Goal: Task Accomplishment & Management: Manage account settings

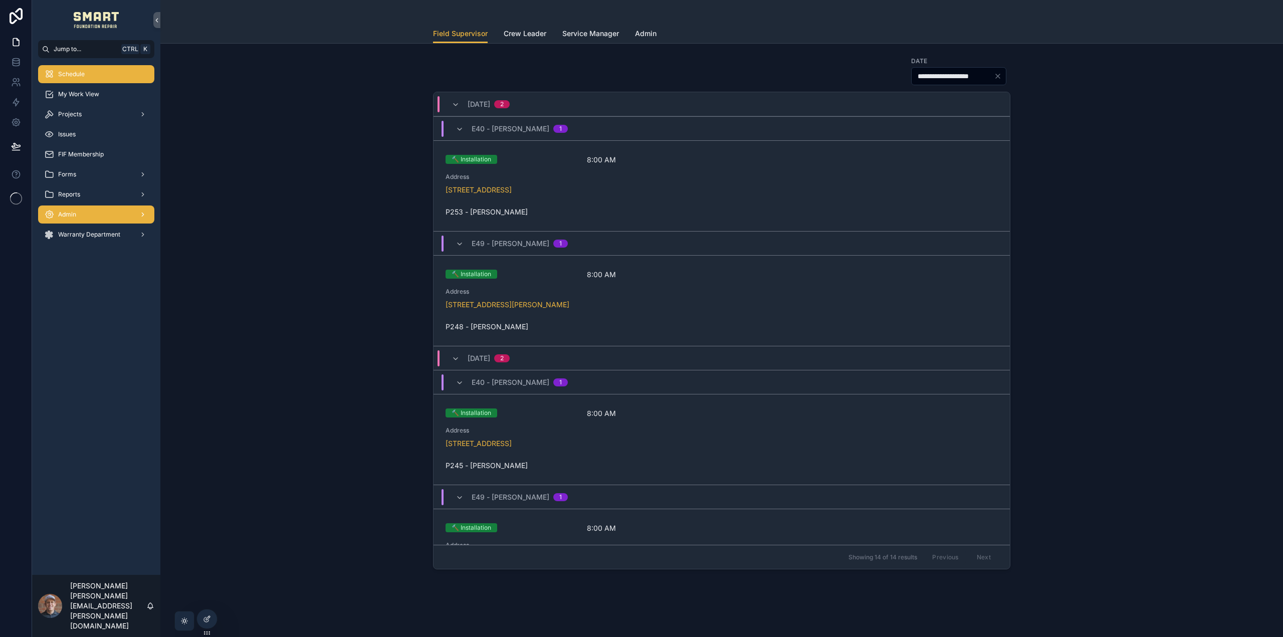
click at [95, 221] on div "Admin" at bounding box center [96, 215] width 104 height 16
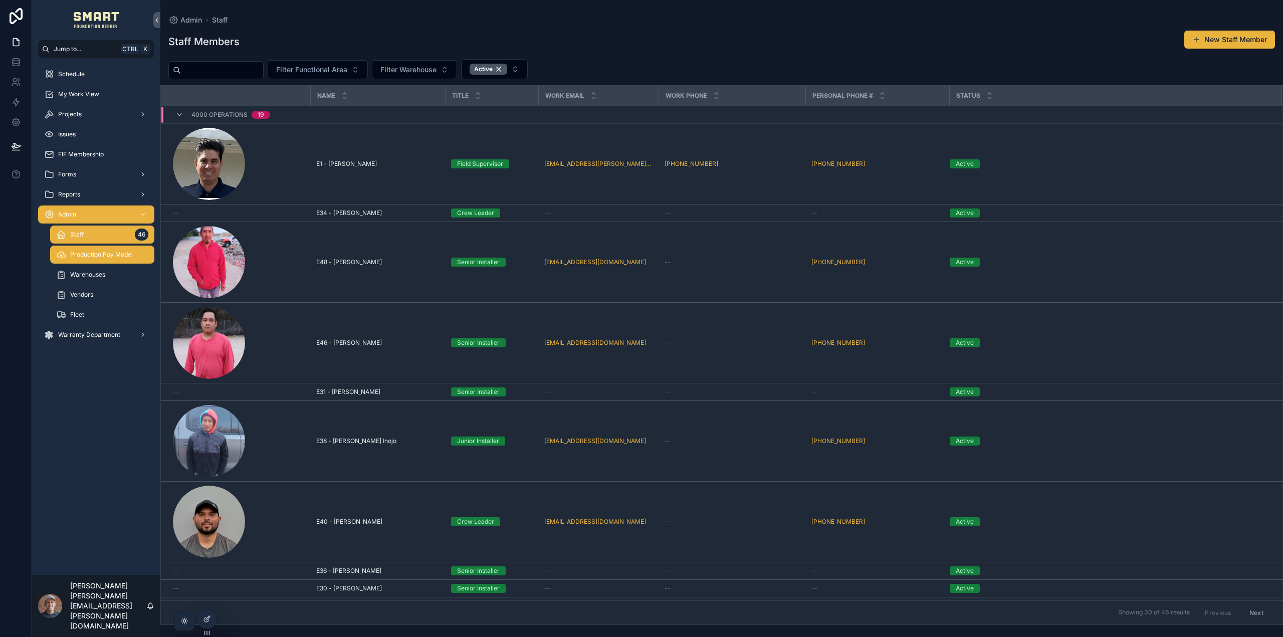
click at [118, 252] on span "Production Pay Model" at bounding box center [101, 255] width 63 height 8
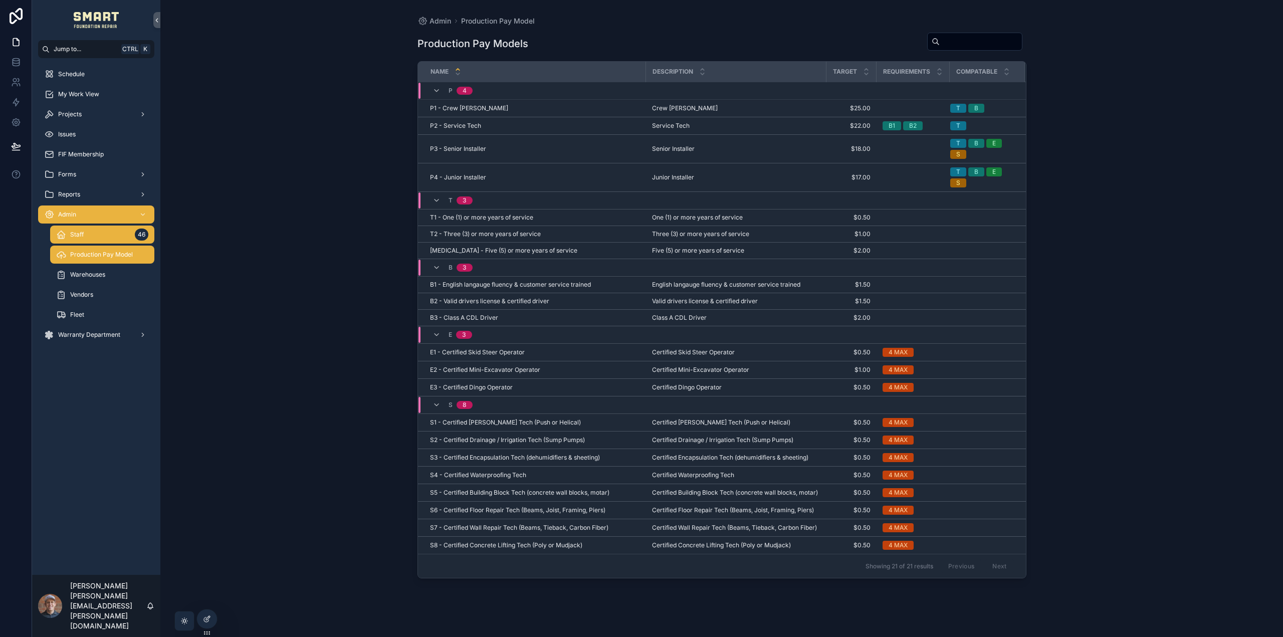
click at [112, 236] on div "Staff 46" at bounding box center [102, 235] width 92 height 16
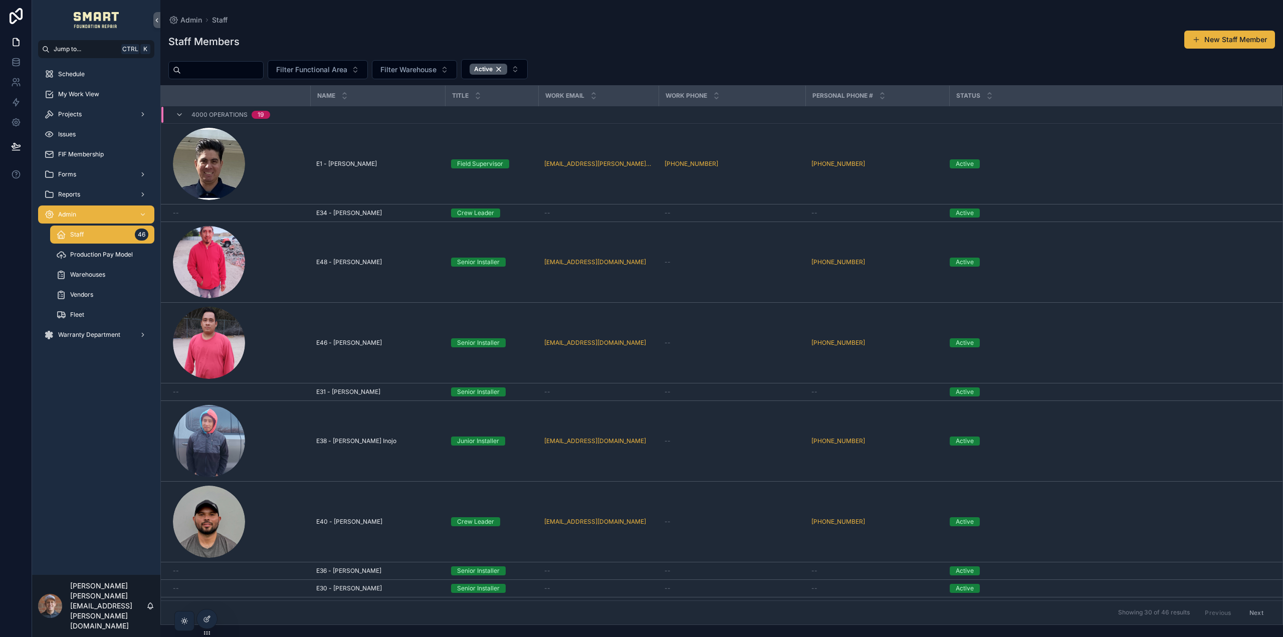
click at [215, 63] on input "scrollable content" at bounding box center [222, 70] width 82 height 14
type input "****"
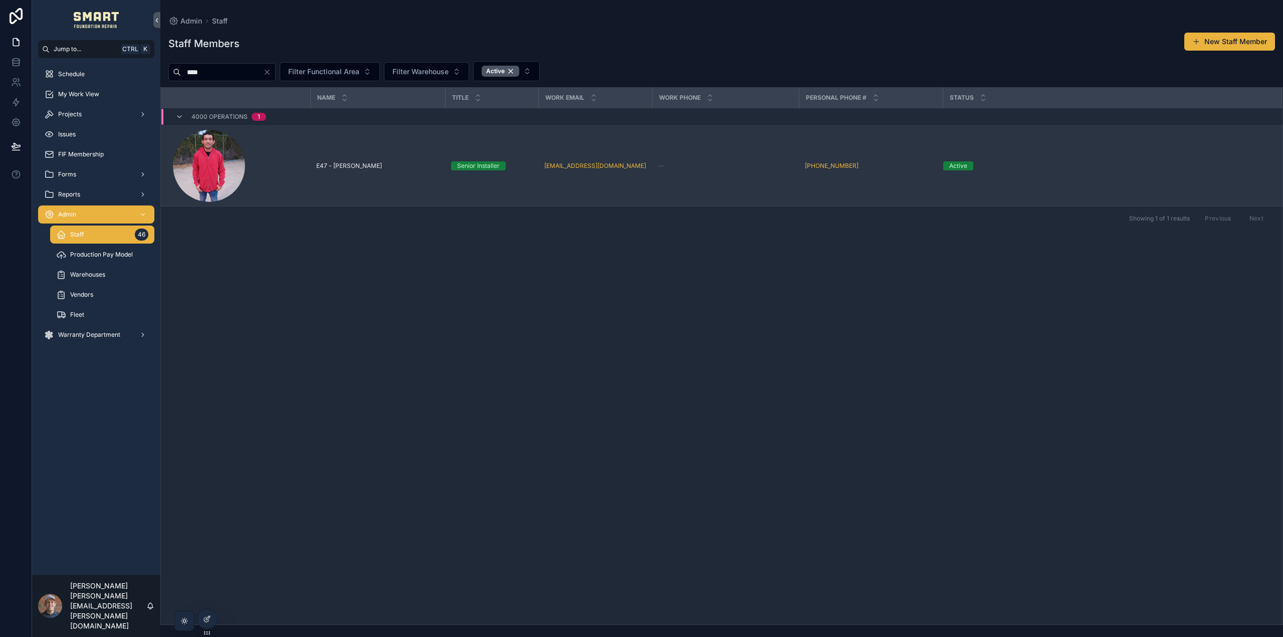
click at [329, 167] on span "E47 - Edil Soto" at bounding box center [349, 166] width 66 height 8
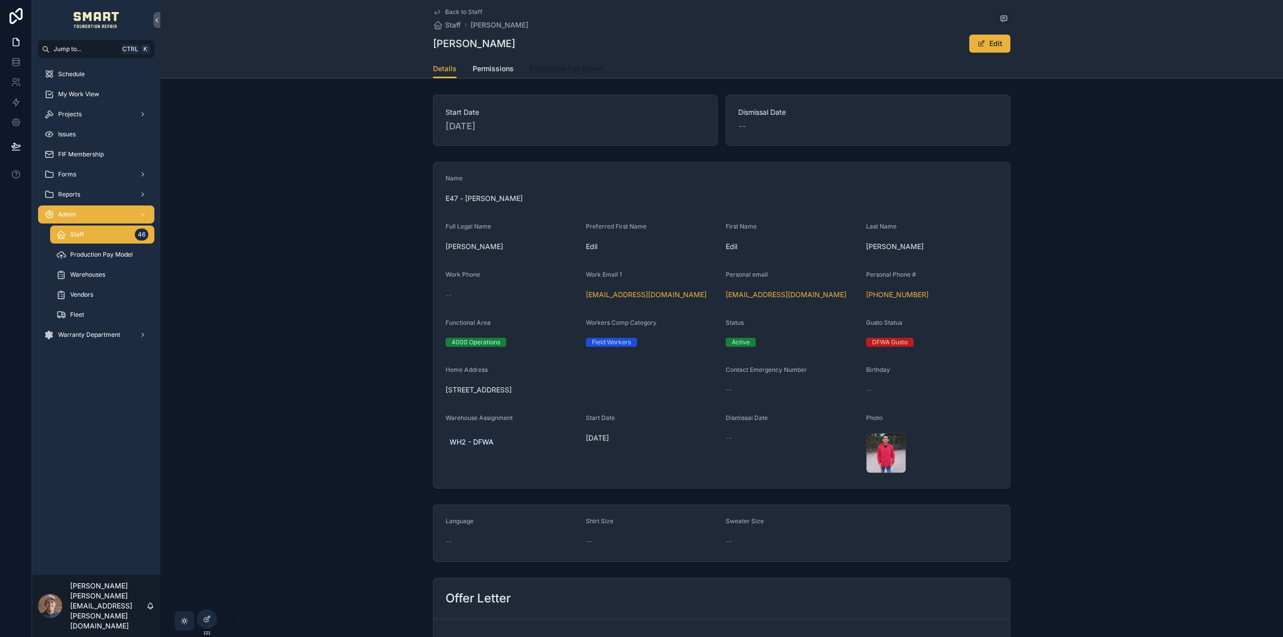
click at [549, 74] on link "Production Pay Model" at bounding box center [567, 70] width 74 height 20
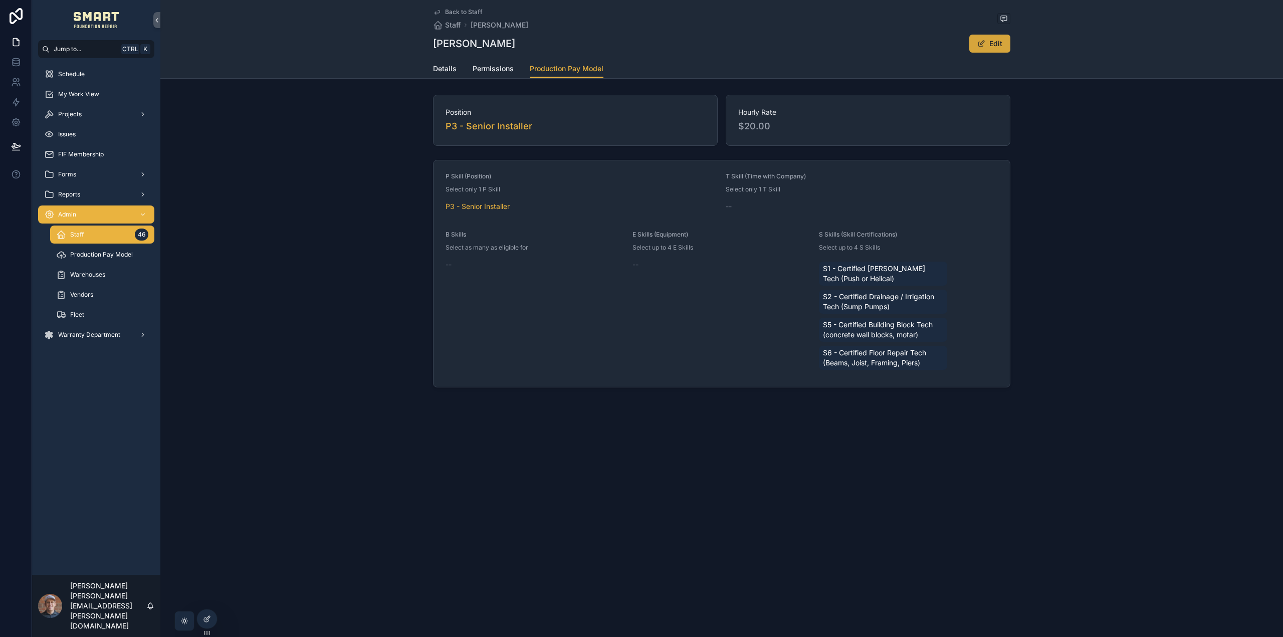
click at [999, 42] on button "Edit" at bounding box center [990, 44] width 41 height 18
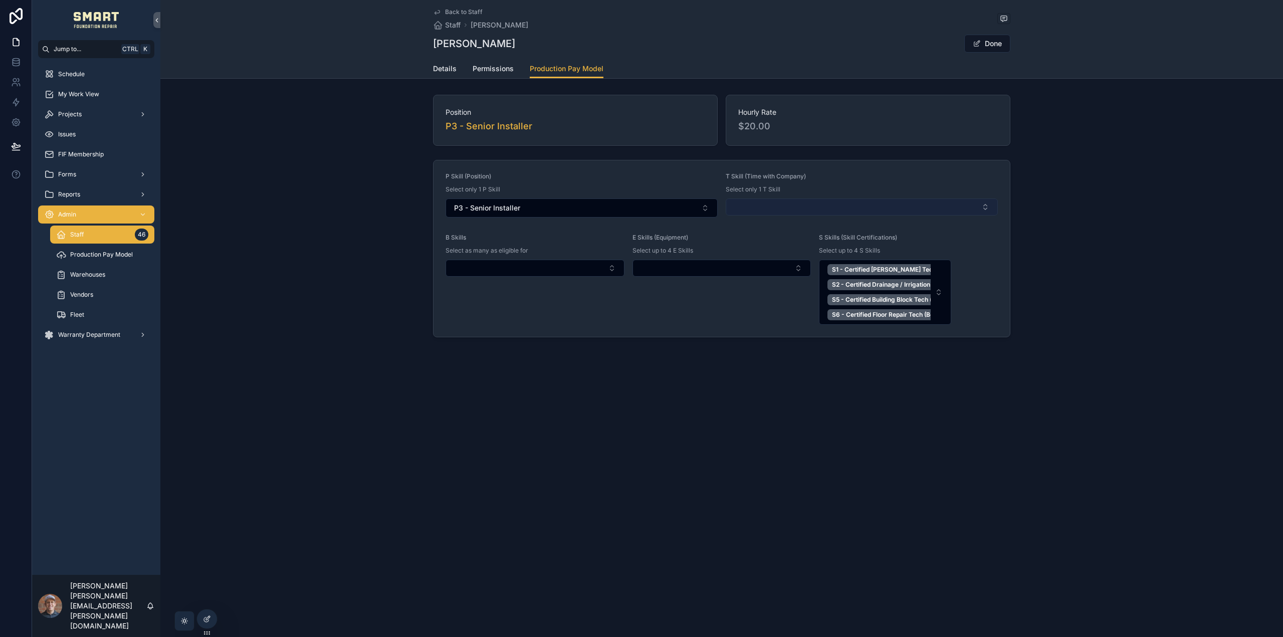
click at [825, 204] on button "Select Button" at bounding box center [862, 207] width 272 height 17
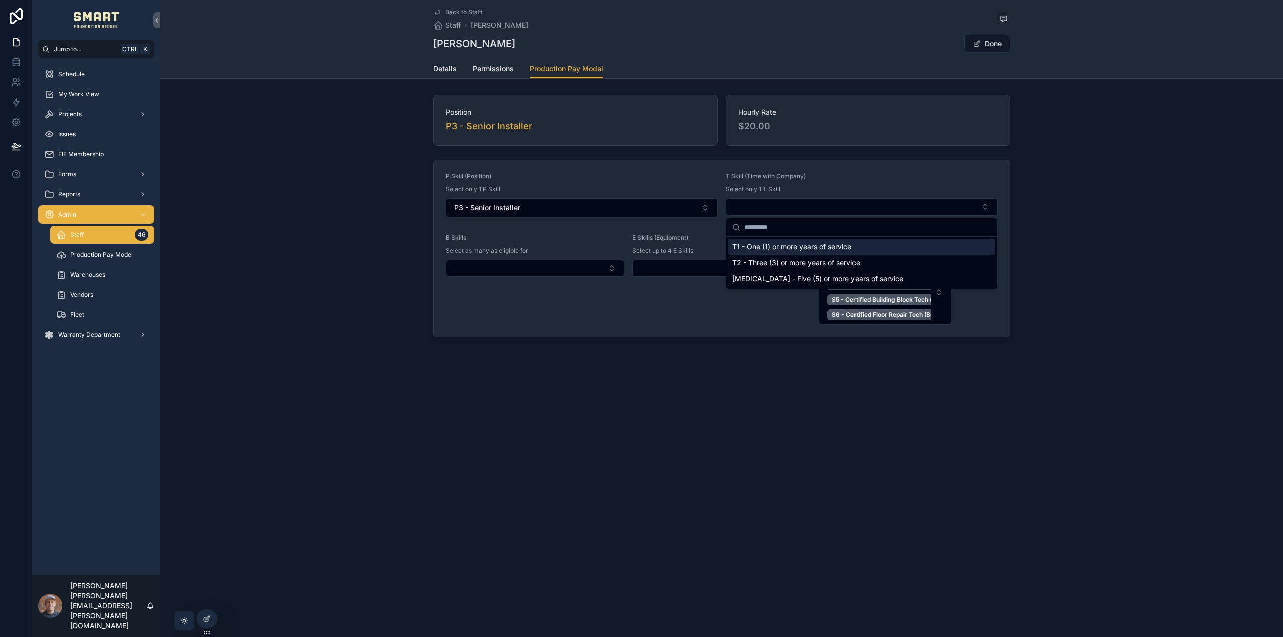
click at [1069, 134] on div "Position P3 - Senior Installer Hourly Rate $20.00 P Skill (Position) Select onl…" at bounding box center [721, 216] width 1123 height 251
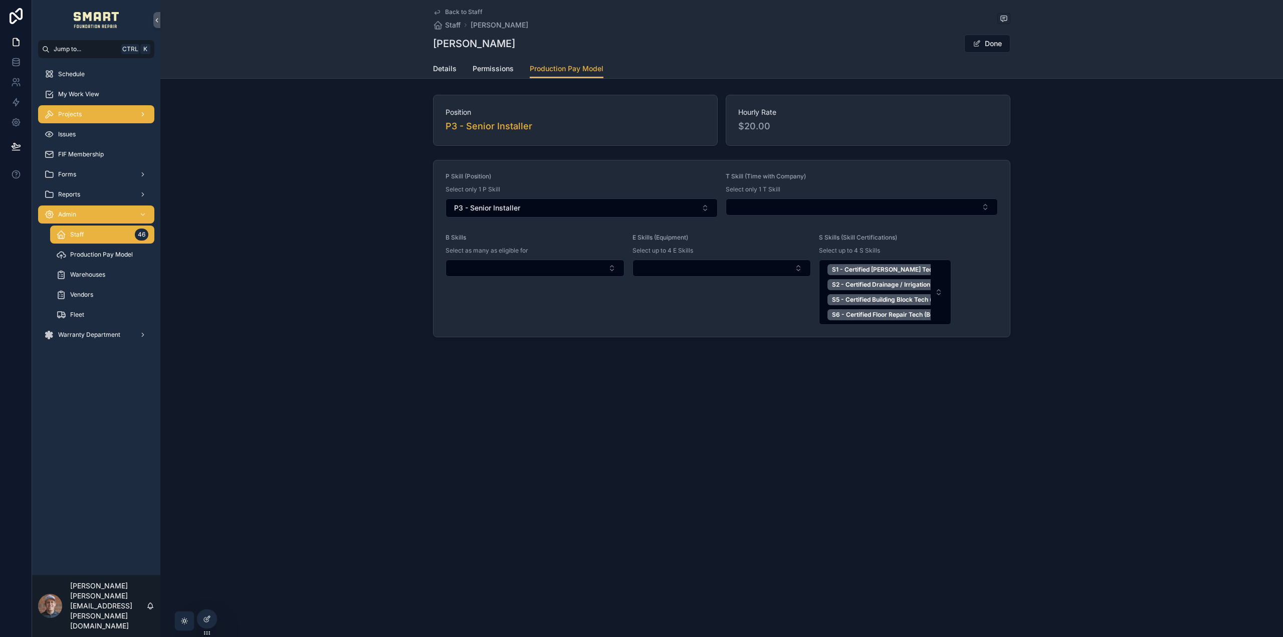
click at [103, 113] on div "Projects" at bounding box center [96, 114] width 104 height 16
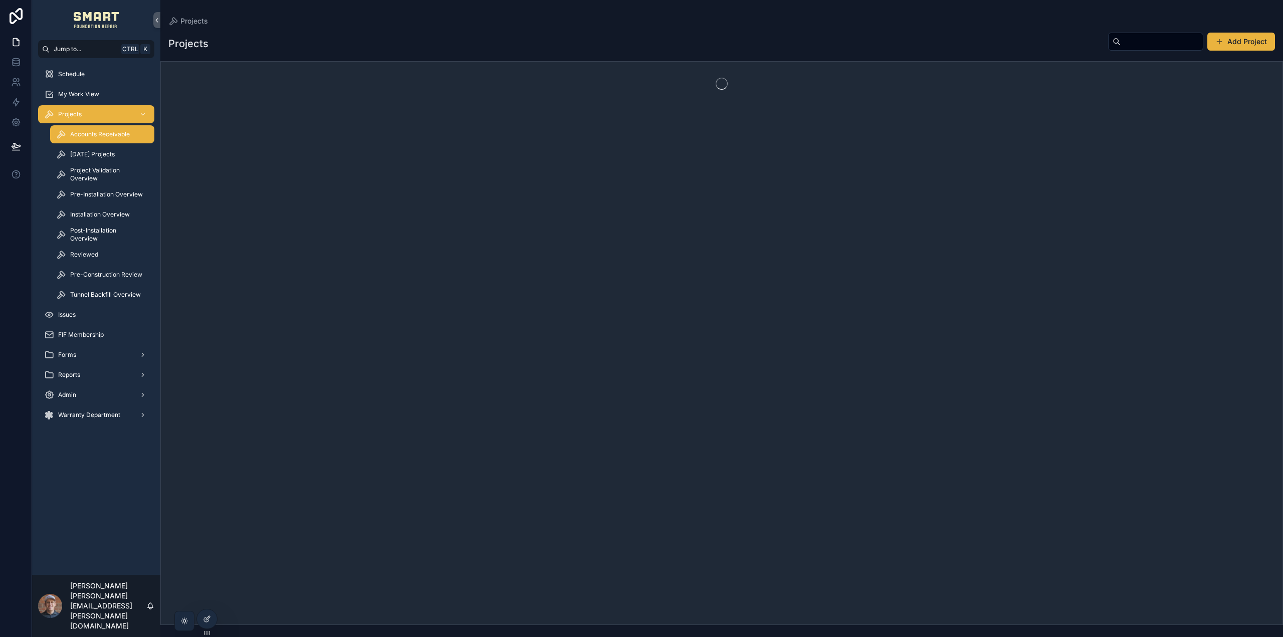
click at [98, 131] on span "Accounts Receivable" at bounding box center [100, 134] width 60 height 8
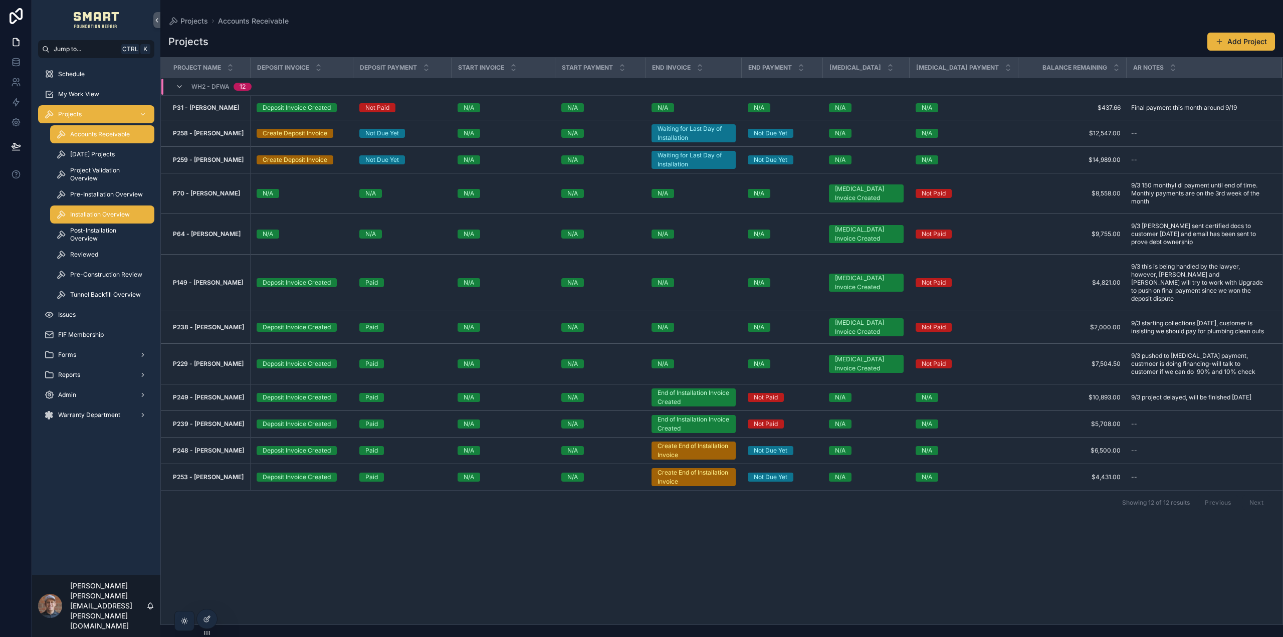
click at [118, 218] on span "Installation Overview" at bounding box center [100, 215] width 60 height 8
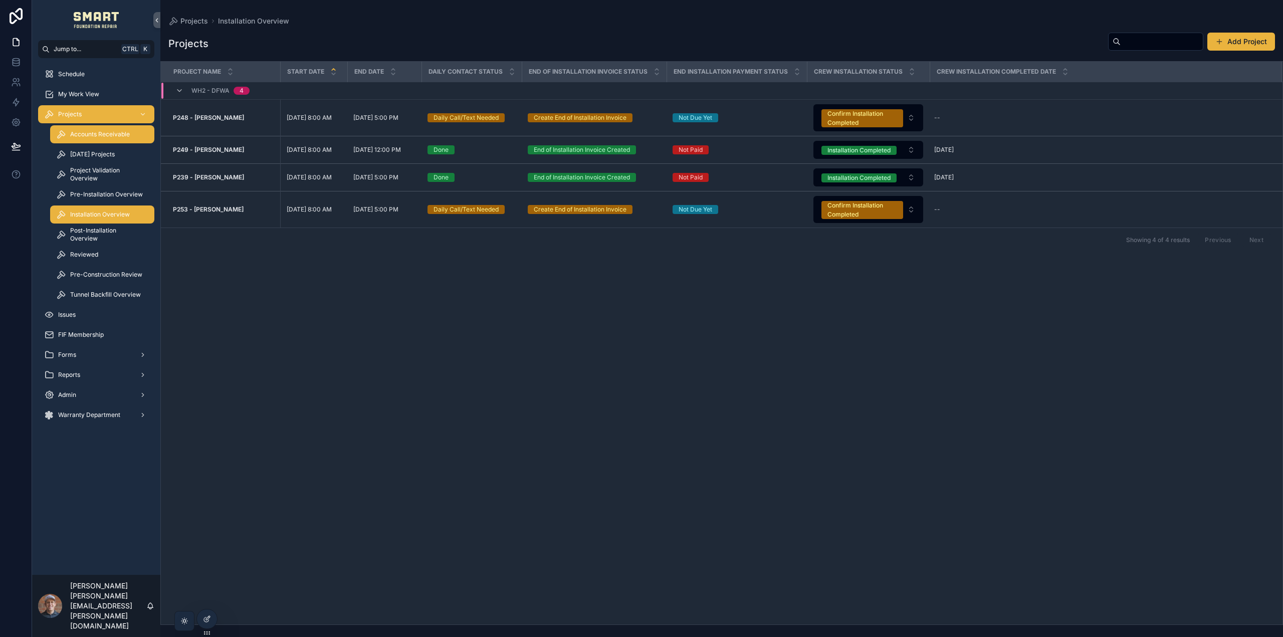
click at [81, 139] on div "Accounts Receivable" at bounding box center [102, 134] width 92 height 16
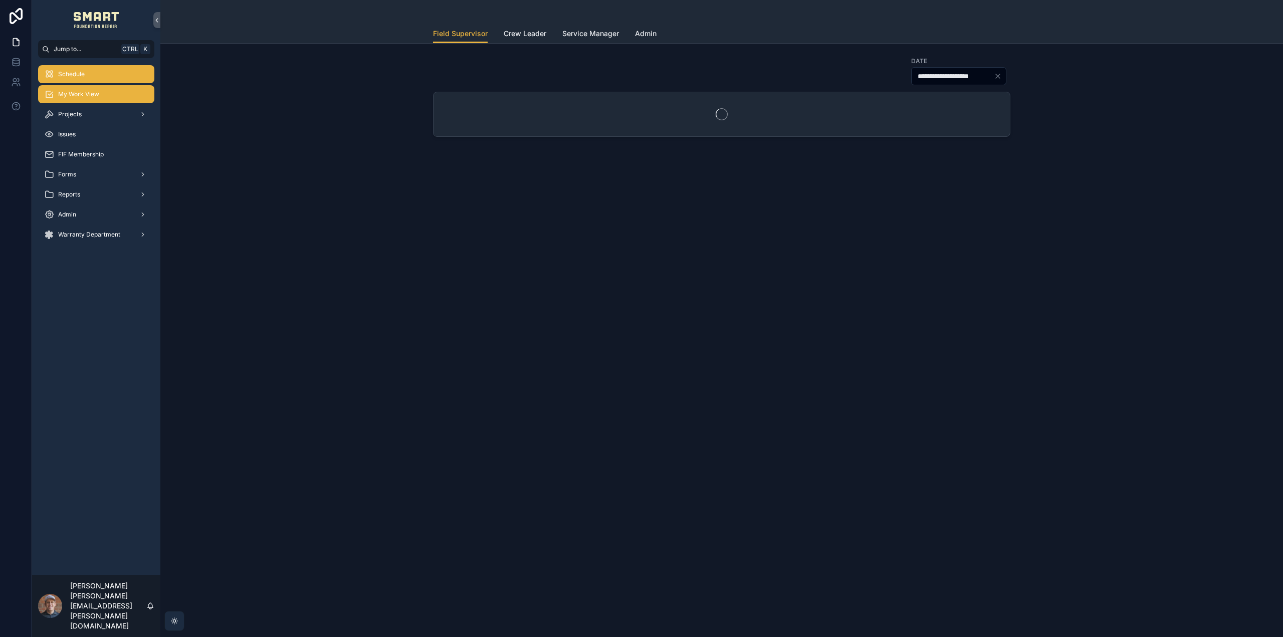
click at [88, 98] on span "My Work View" at bounding box center [78, 94] width 41 height 8
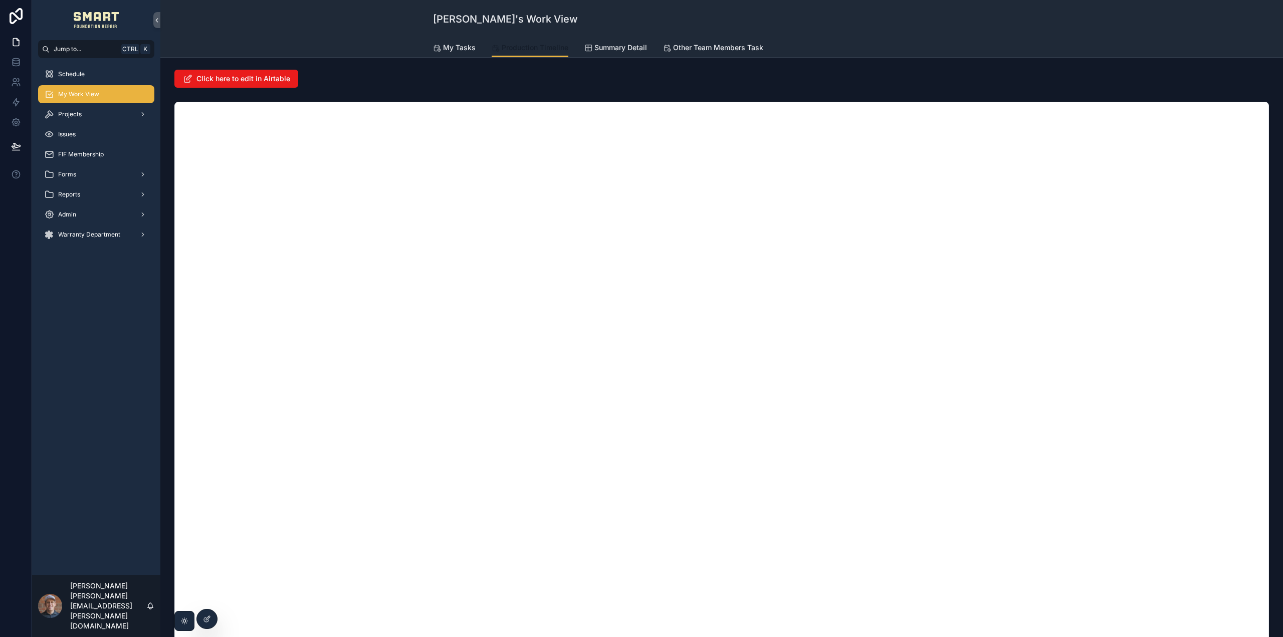
click at [513, 48] on span "Production Timeline" at bounding box center [535, 48] width 67 height 10
